Goal: Navigation & Orientation: Understand site structure

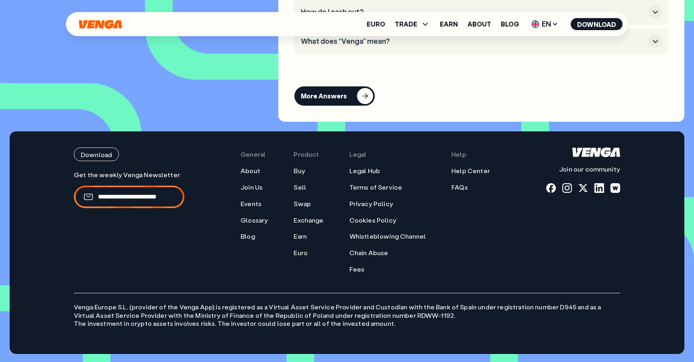
scroll to position [3743, 0]
click at [384, 24] on link "Euro" at bounding box center [376, 24] width 18 height 6
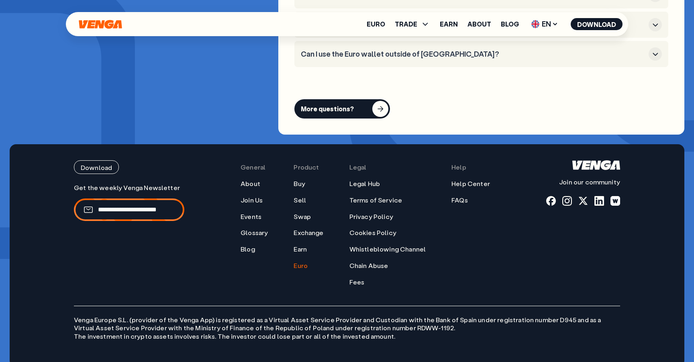
scroll to position [3228, 0]
click at [416, 27] on span "TRADE" at bounding box center [406, 24] width 22 height 6
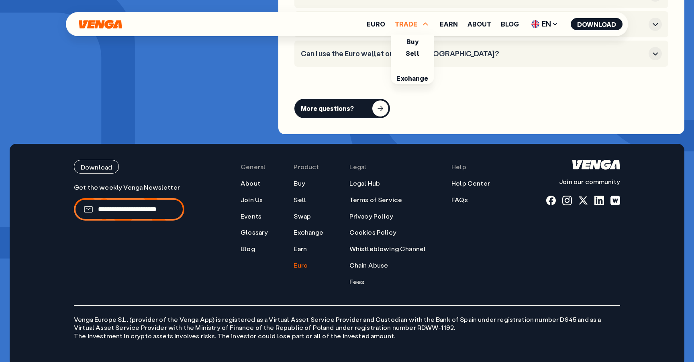
click at [409, 47] on ul "Buy Sell Swap Exchange" at bounding box center [412, 59] width 43 height 49
click at [410, 44] on link "Buy" at bounding box center [412, 41] width 12 height 8
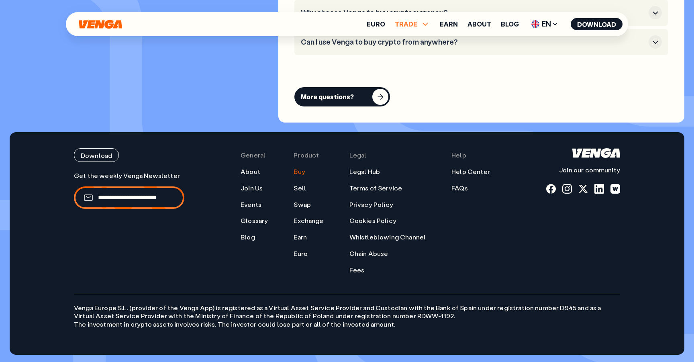
scroll to position [2438, 0]
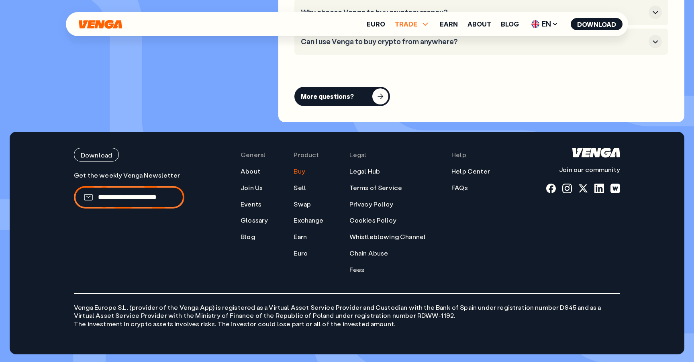
click at [426, 20] on icon at bounding box center [425, 24] width 10 height 10
click at [416, 56] on link "Sell" at bounding box center [413, 53] width 14 height 8
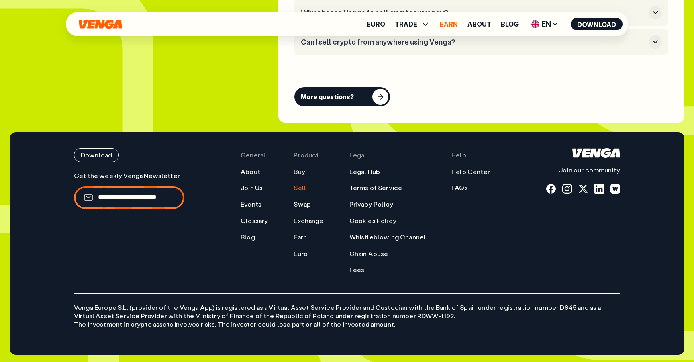
scroll to position [2400, 0]
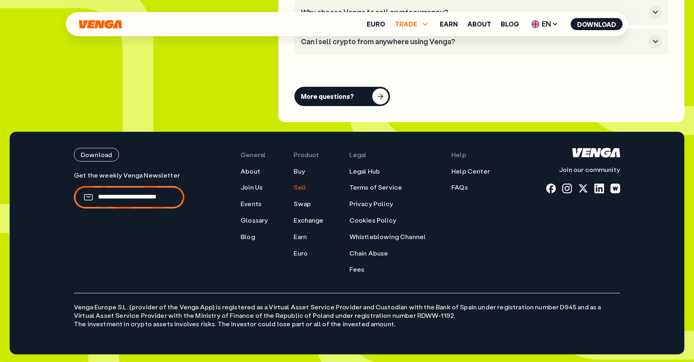
click at [408, 23] on span "TRADE" at bounding box center [406, 24] width 22 height 6
click at [416, 66] on link "Swap" at bounding box center [413, 65] width 18 height 8
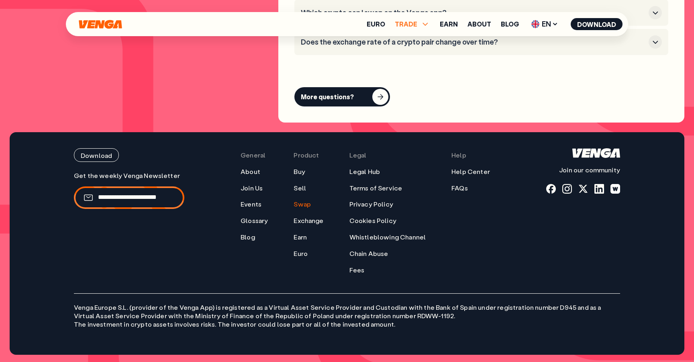
scroll to position [2398, 0]
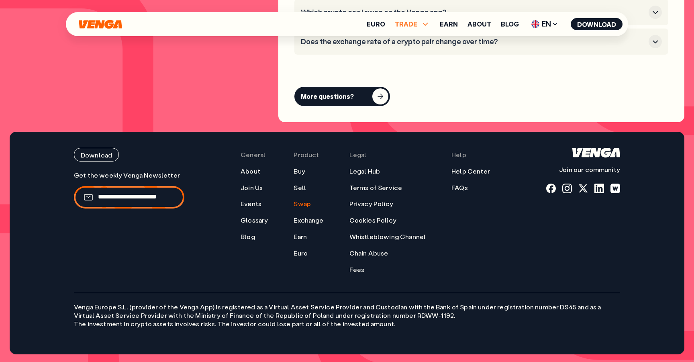
click at [424, 22] on icon at bounding box center [425, 24] width 10 height 10
click at [414, 77] on link "Exchange" at bounding box center [412, 76] width 32 height 8
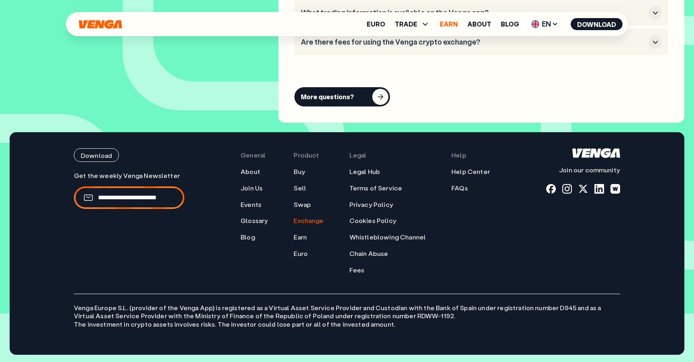
scroll to position [2949, 0]
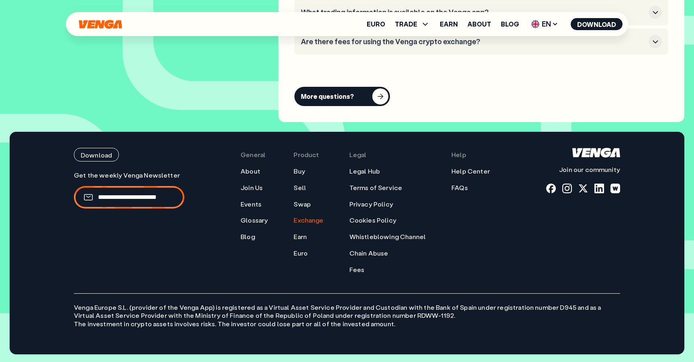
click at [451, 33] on div "Euro TRADE Buy Sell Swap Exchange Earn About Blog EN English - EN Español - ES …" at bounding box center [347, 24] width 562 height 24
click at [451, 29] on ul "Euro TRADE Buy Sell Swap Exchange Earn About Blog EN English - EN Español - ES …" at bounding box center [495, 24] width 256 height 13
click at [451, 25] on link "Earn" at bounding box center [449, 24] width 18 height 6
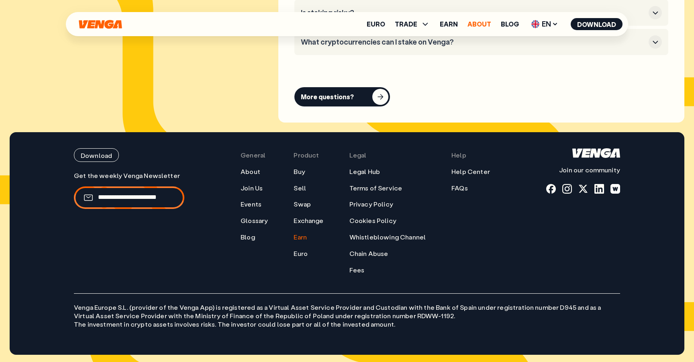
scroll to position [4127, 0]
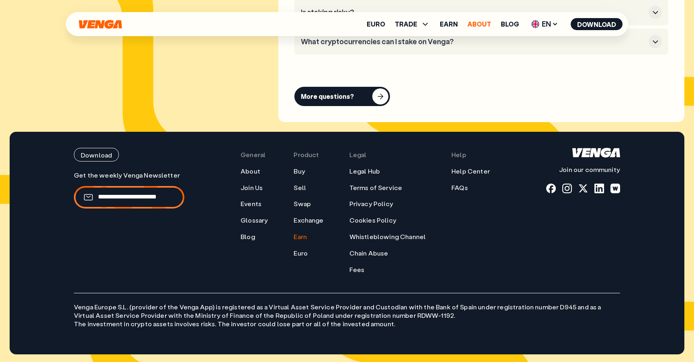
click at [483, 26] on link "About" at bounding box center [479, 24] width 24 height 6
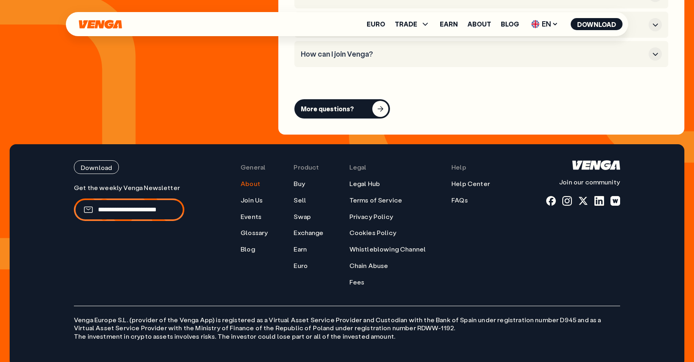
scroll to position [3181, 0]
